Goal: Contribute content: Add original content to the website for others to see

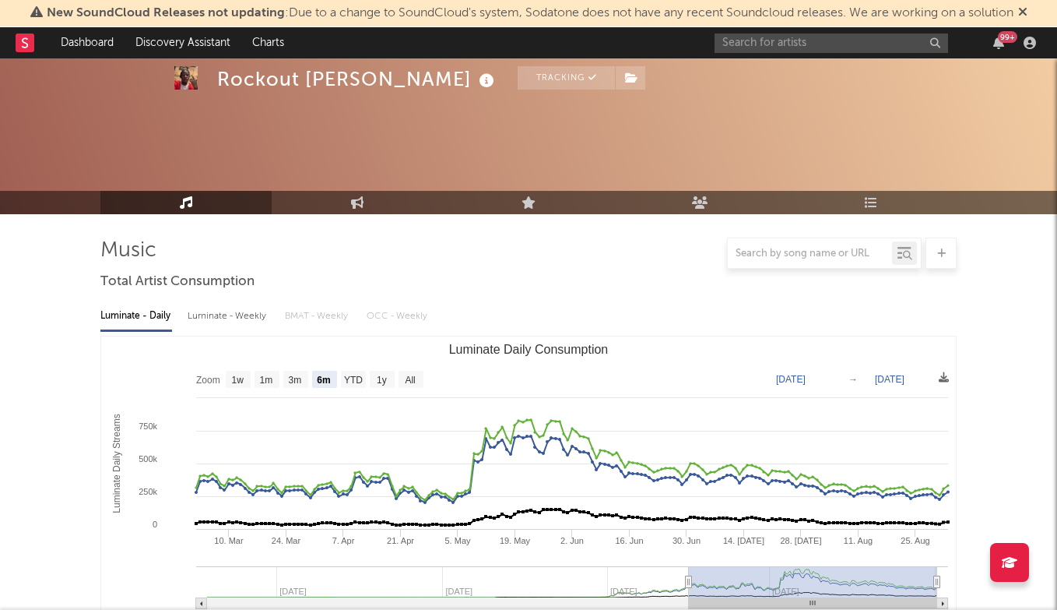
select select "6m"
select select "1w"
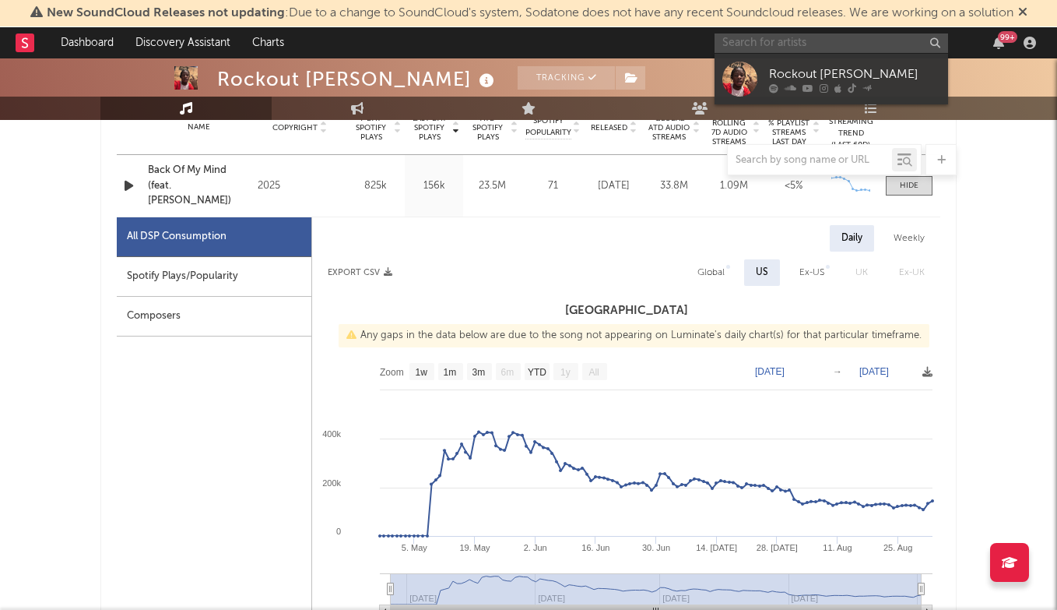
click at [781, 43] on input "text" at bounding box center [832, 42] width 234 height 19
type input ";"
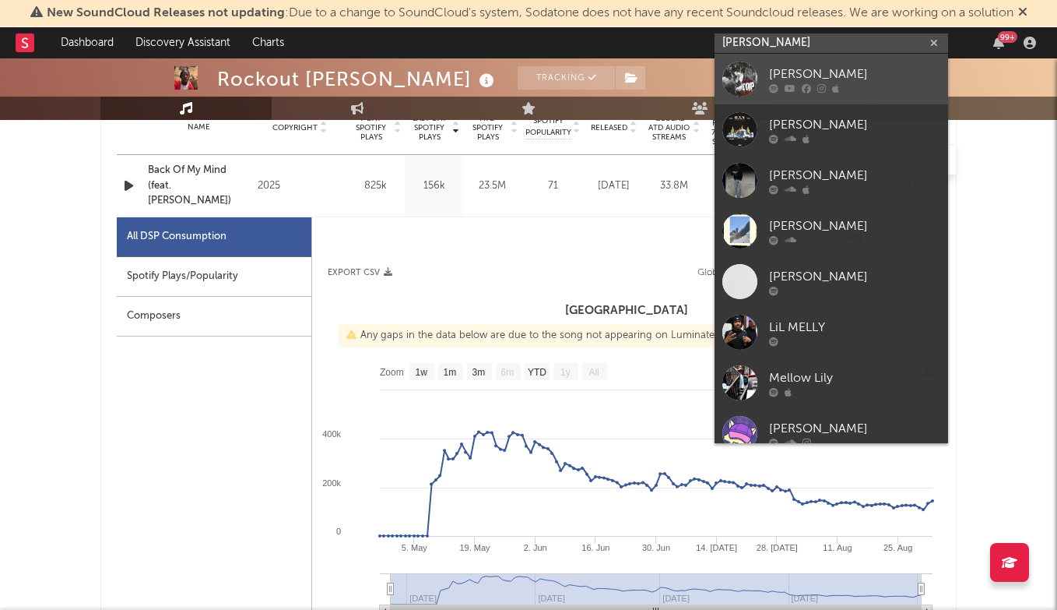
type input "[PERSON_NAME]"
click at [815, 69] on div "[PERSON_NAME]" at bounding box center [854, 74] width 171 height 19
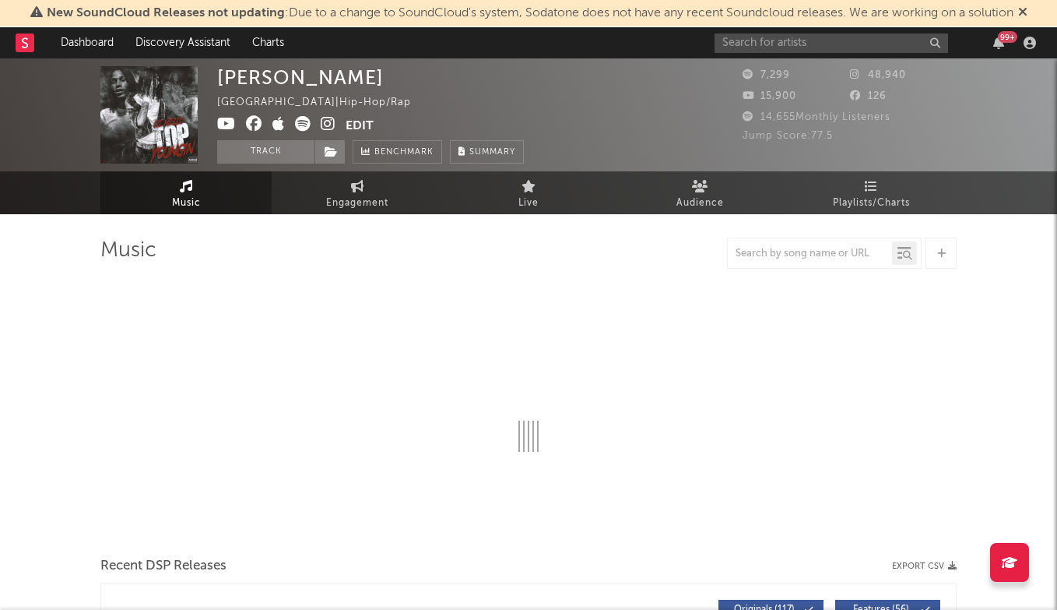
select select "6m"
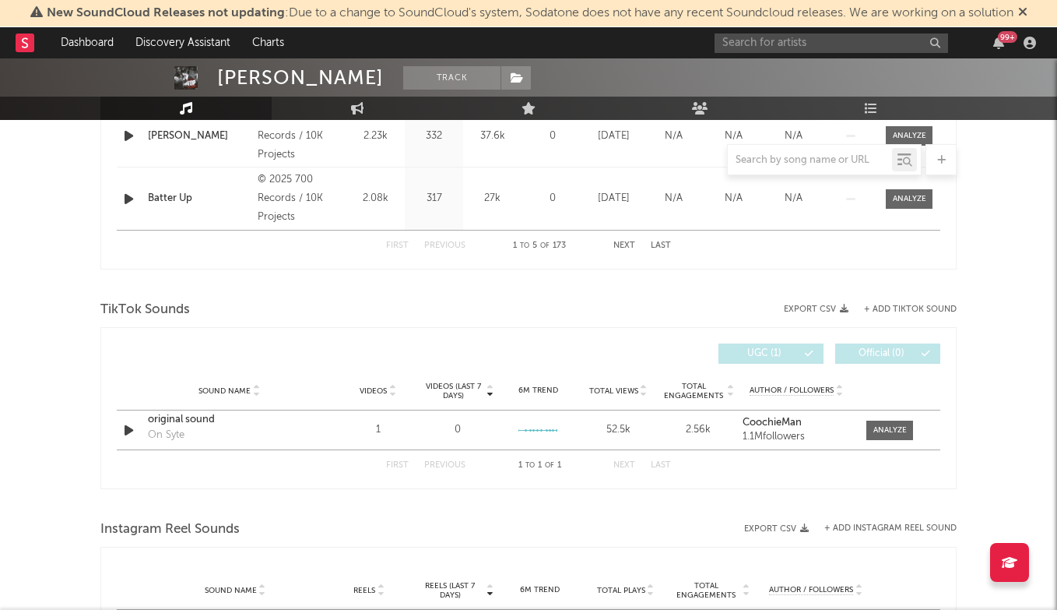
scroll to position [884, 0]
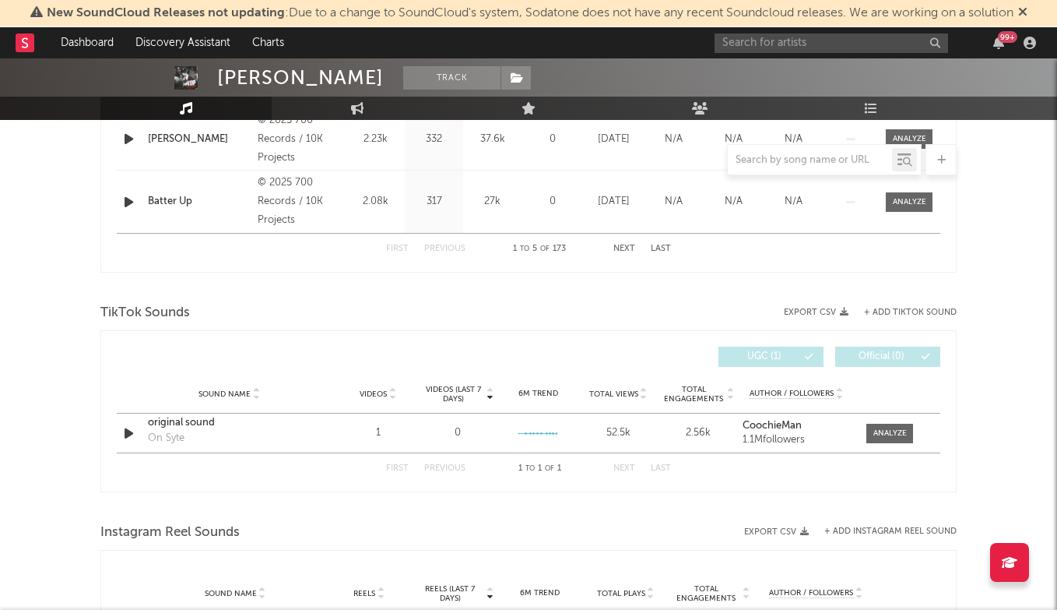
click at [901, 311] on button "+ Add TikTok Sound" at bounding box center [910, 312] width 93 height 9
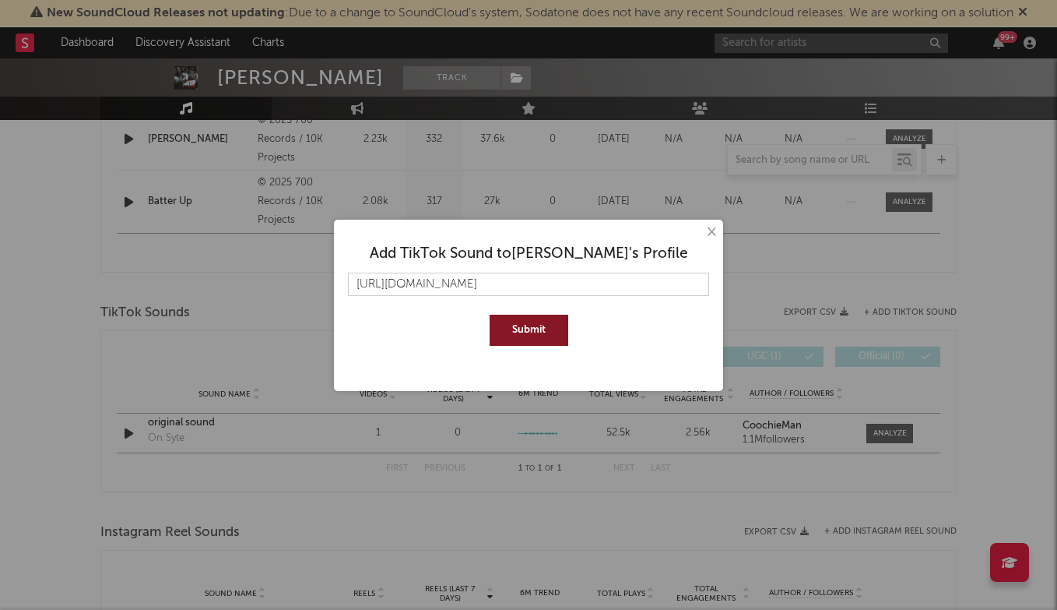
type input "[URL][DOMAIN_NAME]"
click at [533, 333] on button "Submit" at bounding box center [529, 330] width 79 height 31
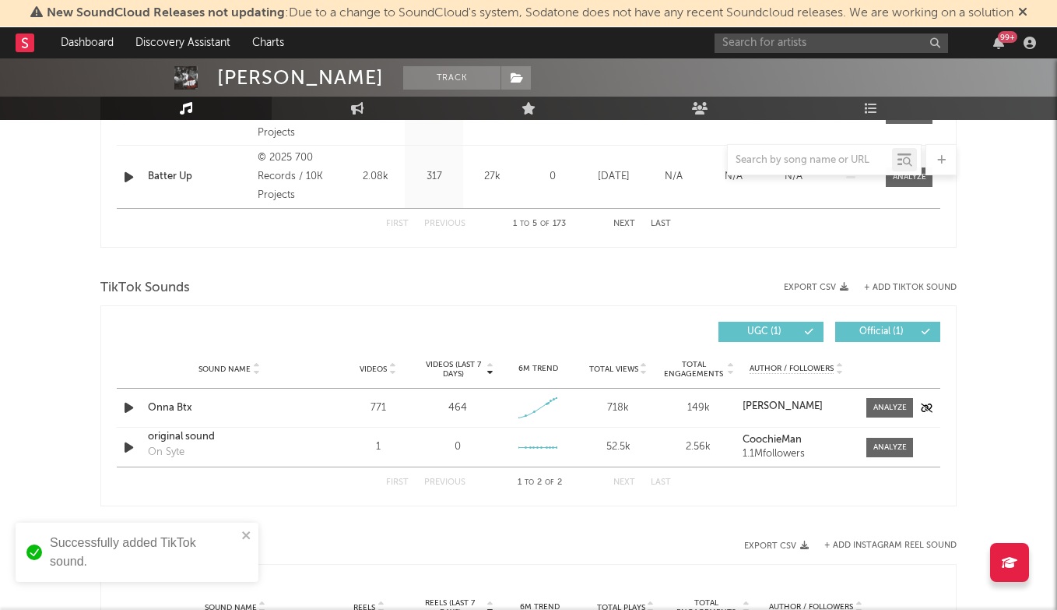
scroll to position [909, 0]
click at [897, 414] on span at bounding box center [890, 406] width 47 height 19
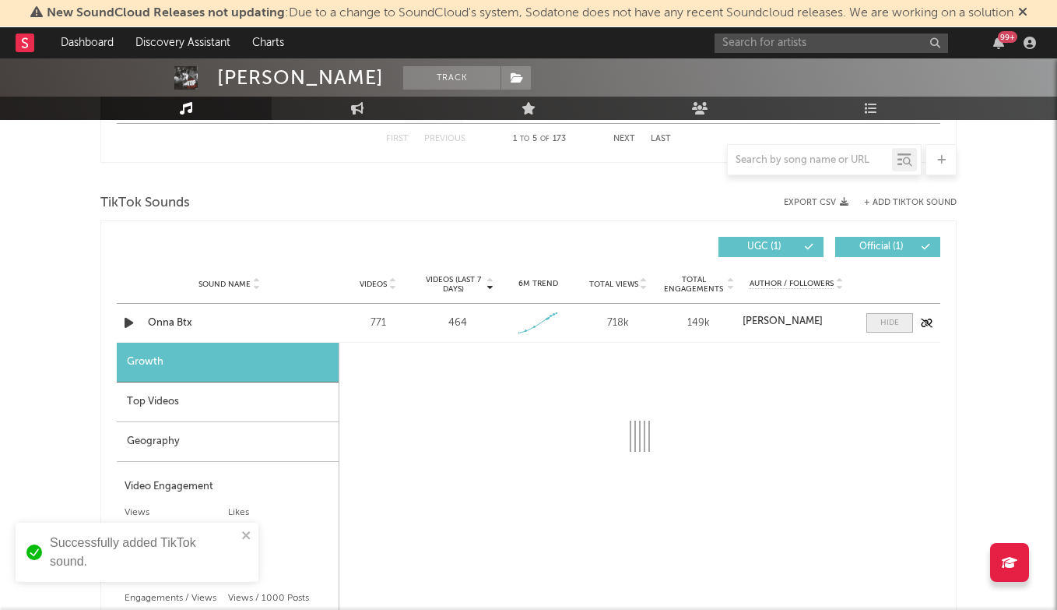
select select "1w"
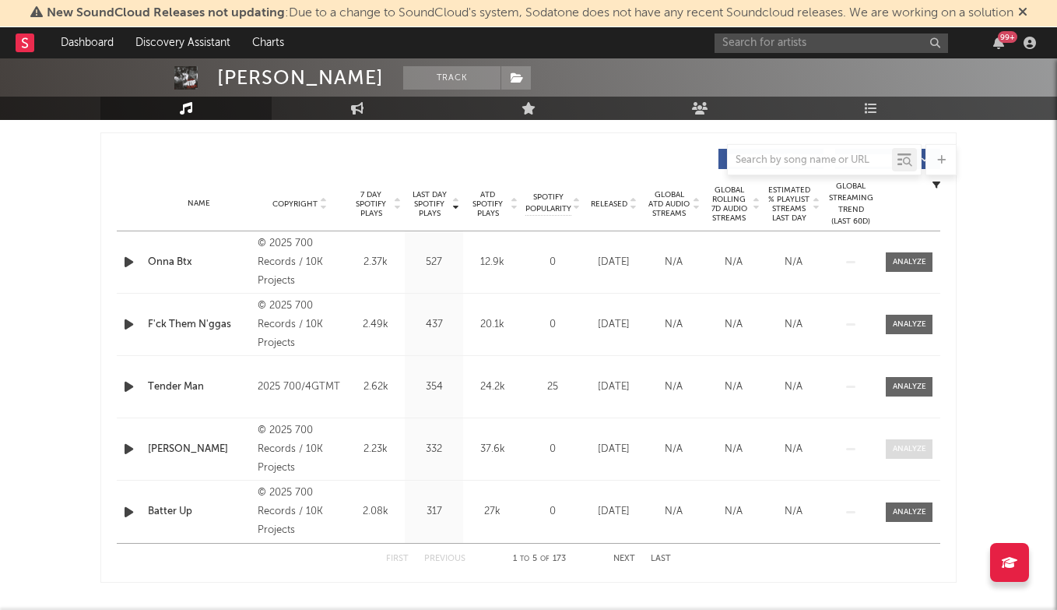
scroll to position [575, 0]
click at [912, 258] on div at bounding box center [909, 261] width 33 height 12
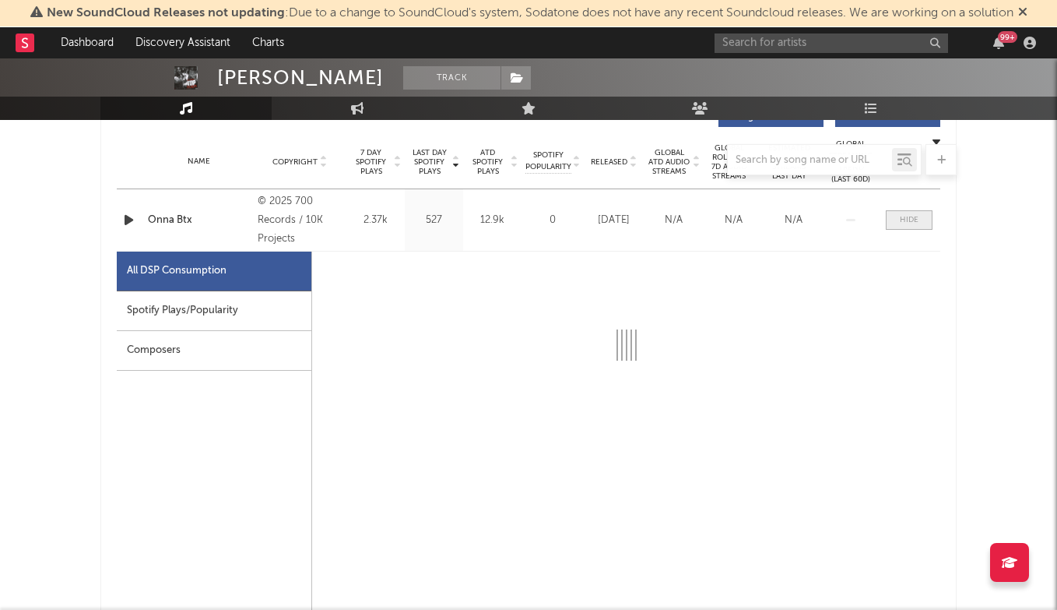
scroll to position [617, 0]
select select "1w"
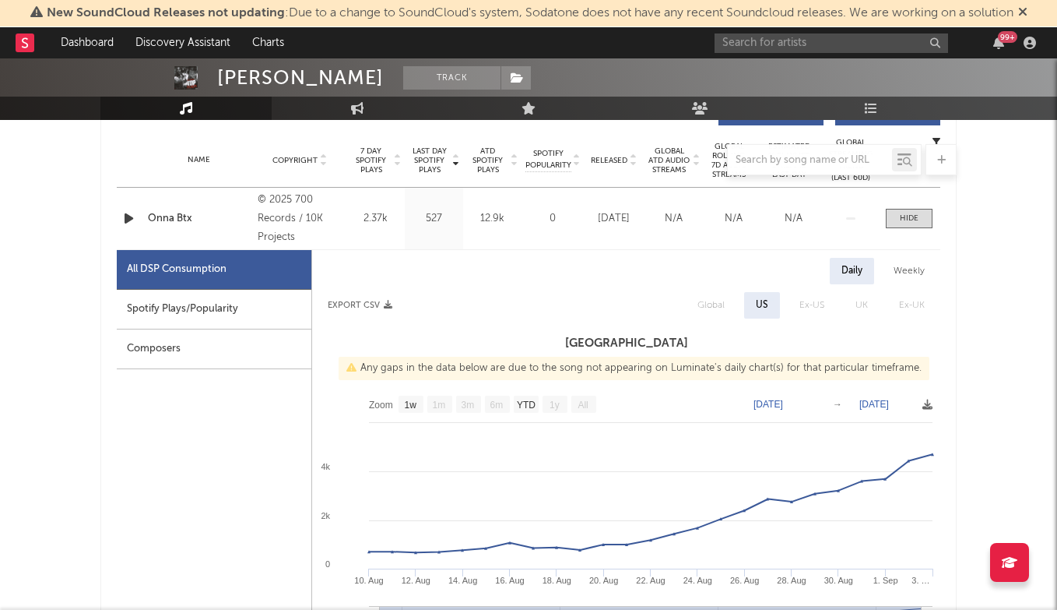
click at [912, 208] on div "Name Onna Btx Copyright © 2025 700 Records / 10K Projects Label 700 Records / 1…" at bounding box center [529, 219] width 824 height 62
click at [911, 226] on span at bounding box center [909, 218] width 47 height 19
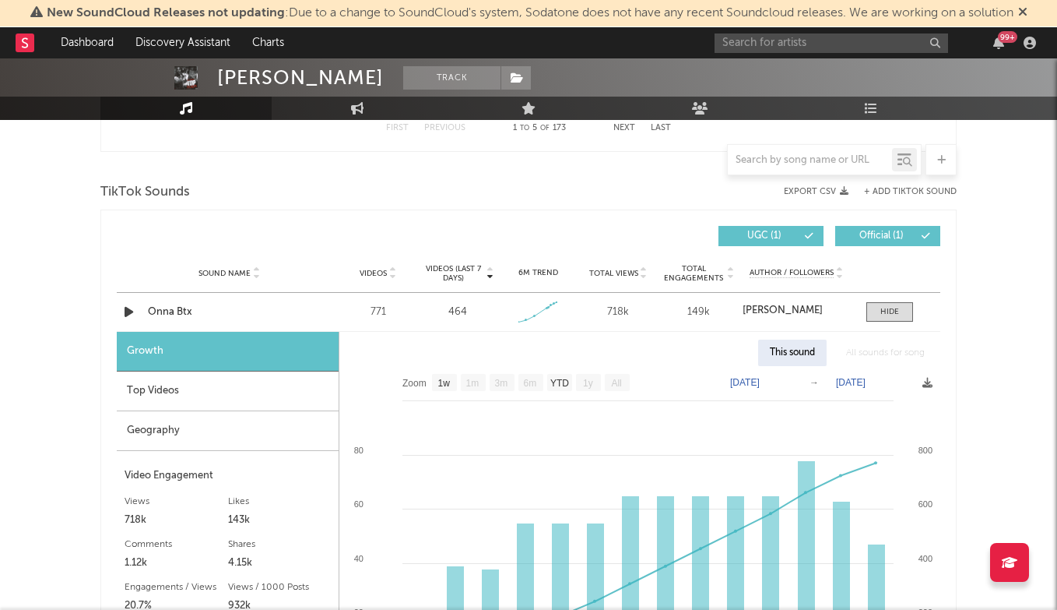
scroll to position [1097, 0]
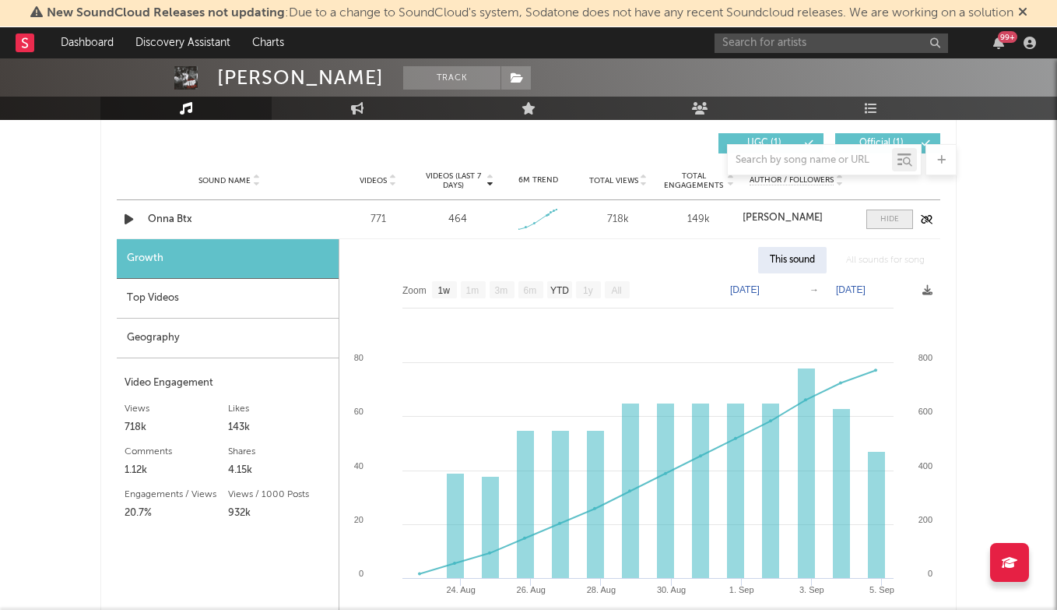
click at [894, 216] on div at bounding box center [890, 219] width 19 height 12
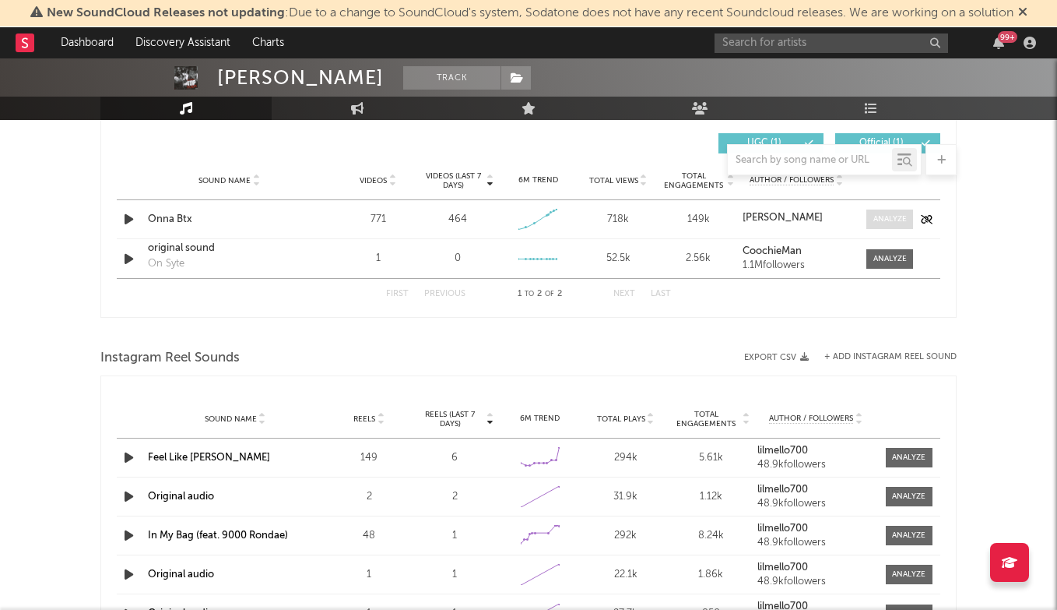
click at [892, 220] on div at bounding box center [890, 219] width 33 height 12
select select "1w"
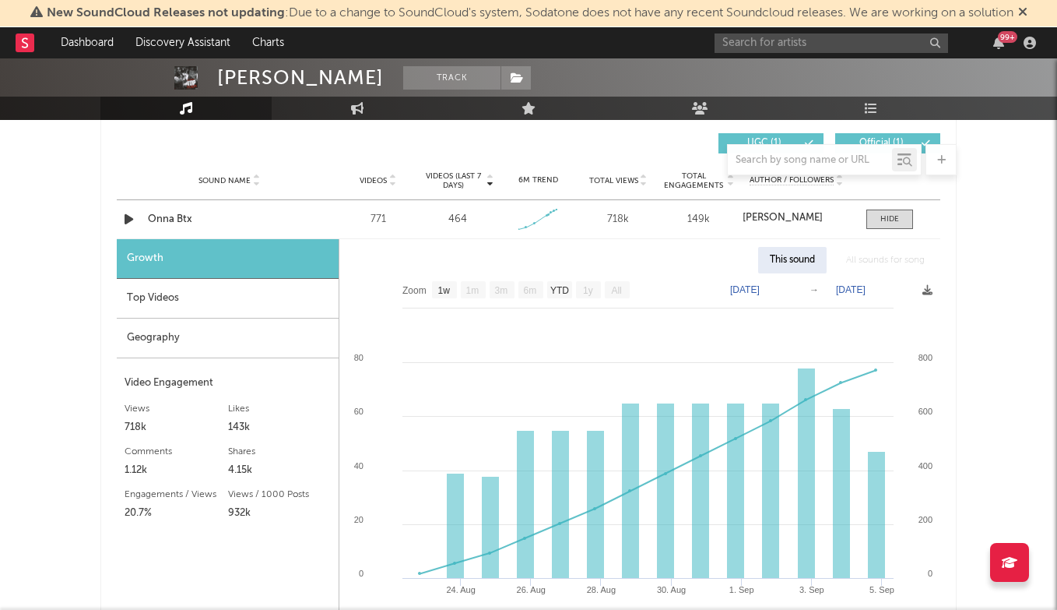
click at [227, 301] on div "Top Videos" at bounding box center [228, 299] width 222 height 40
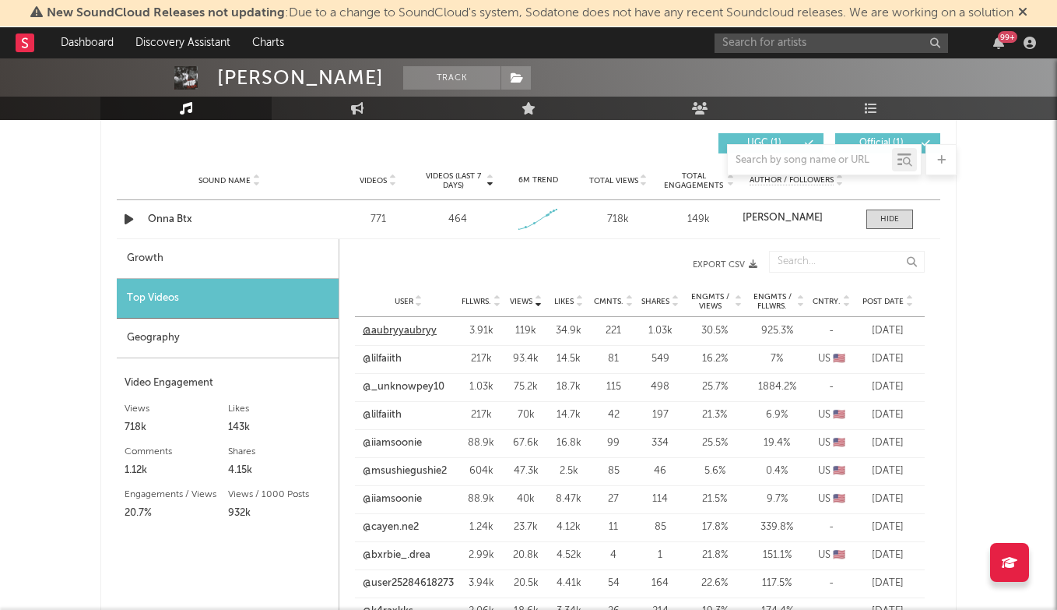
click at [407, 328] on link "@aubryyaubryy" at bounding box center [400, 331] width 74 height 16
